Goal: Information Seeking & Learning: Check status

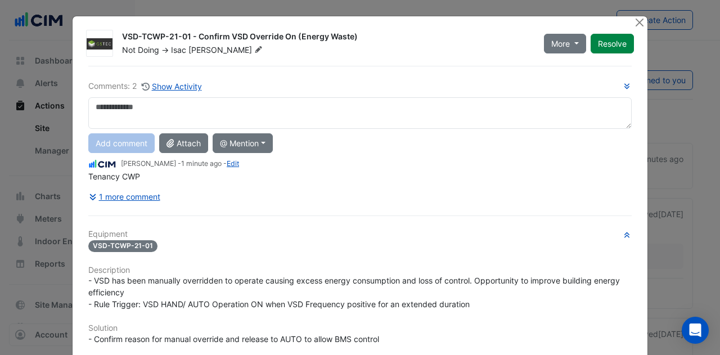
click at [119, 202] on button "1 more comment" at bounding box center [124, 197] width 73 height 20
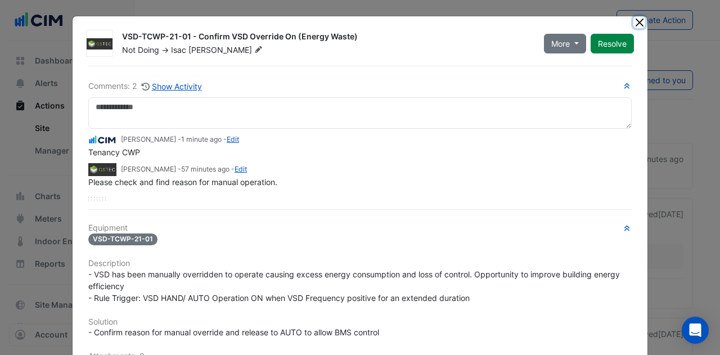
click at [635, 24] on button "Close" at bounding box center [639, 22] width 12 height 12
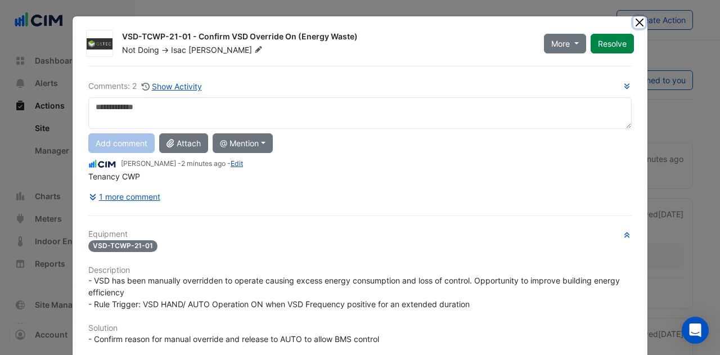
click at [637, 21] on button "Close" at bounding box center [639, 22] width 12 height 12
